Goal: Find specific page/section: Find specific page/section

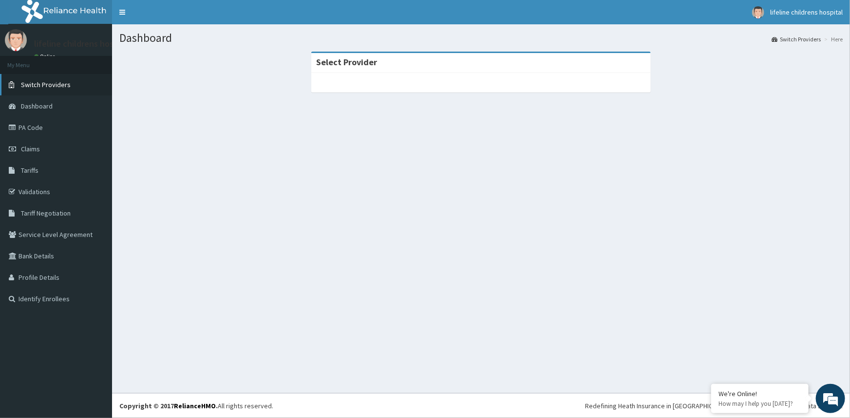
click at [50, 86] on span "Switch Providers" at bounding box center [46, 84] width 50 height 9
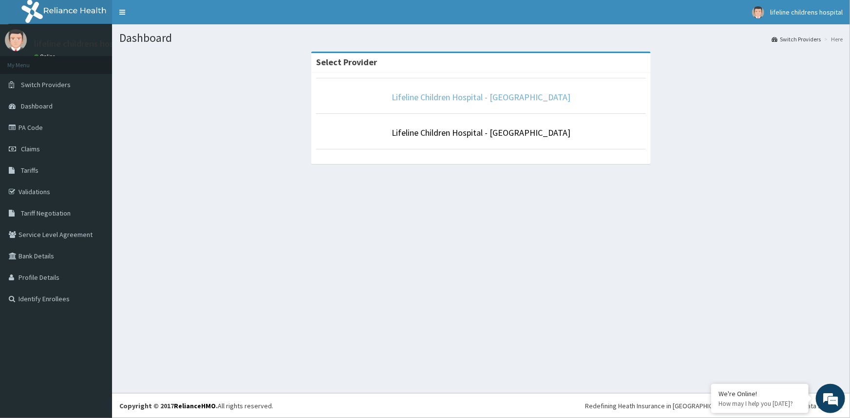
click at [526, 99] on link "Lifeline Children Hospital - Surulere" at bounding box center [480, 97] width 179 height 11
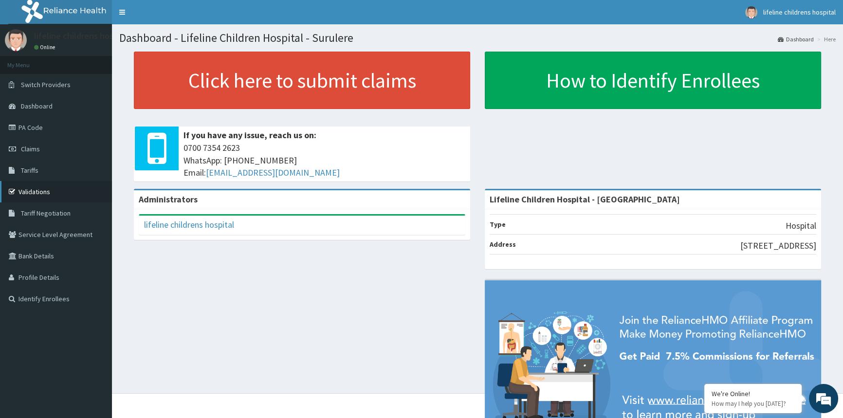
click at [44, 191] on link "Validations" at bounding box center [56, 191] width 112 height 21
